Goal: Task Accomplishment & Management: Use online tool/utility

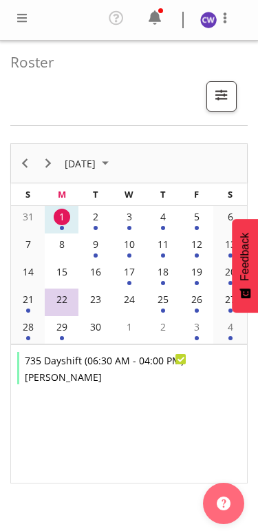
click at [103, 217] on div "2" at bounding box center [96, 217] width 17 height 17
click at [102, 227] on td "2" at bounding box center [96, 220] width 34 height 28
click at [143, 223] on td "3" at bounding box center [129, 220] width 34 height 28
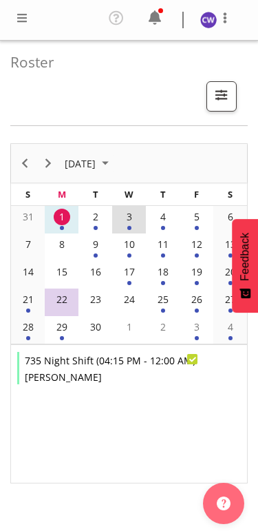
click at [176, 225] on td "4" at bounding box center [163, 220] width 34 height 28
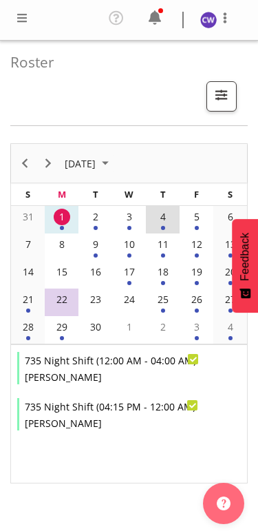
click at [203, 221] on div "5" at bounding box center [197, 217] width 17 height 17
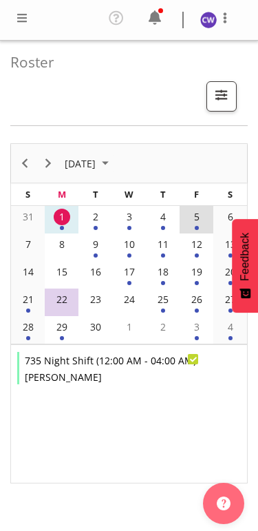
click at [108, 226] on td "2" at bounding box center [96, 220] width 34 height 28
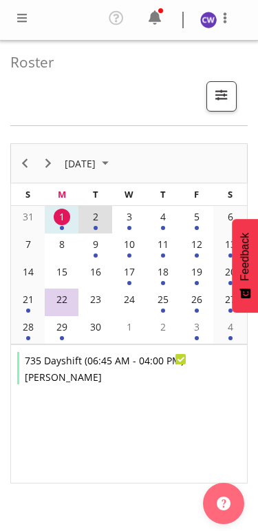
click at [65, 213] on div "1" at bounding box center [62, 217] width 17 height 17
click at [164, 12] on span at bounding box center [155, 18] width 22 height 22
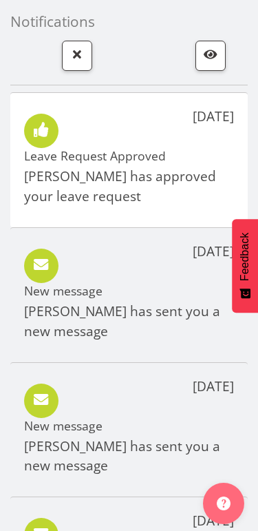
click at [82, 49] on span "button" at bounding box center [77, 54] width 18 height 18
